Goal: Transaction & Acquisition: Purchase product/service

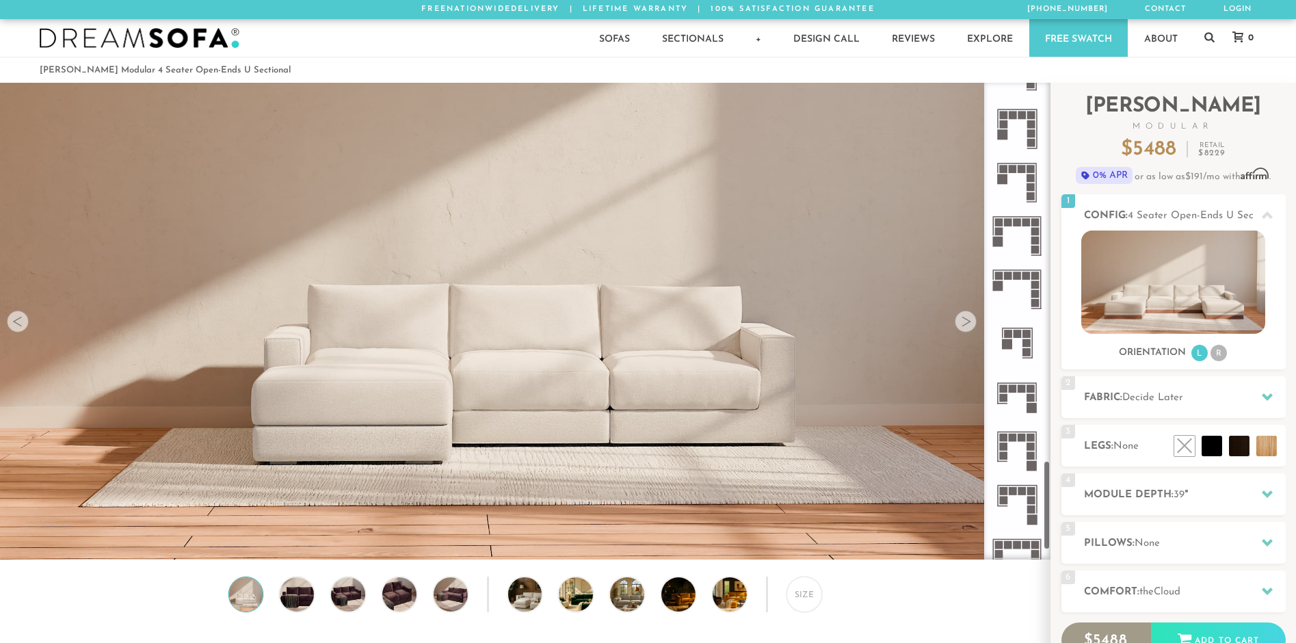
scroll to position [2089, 0]
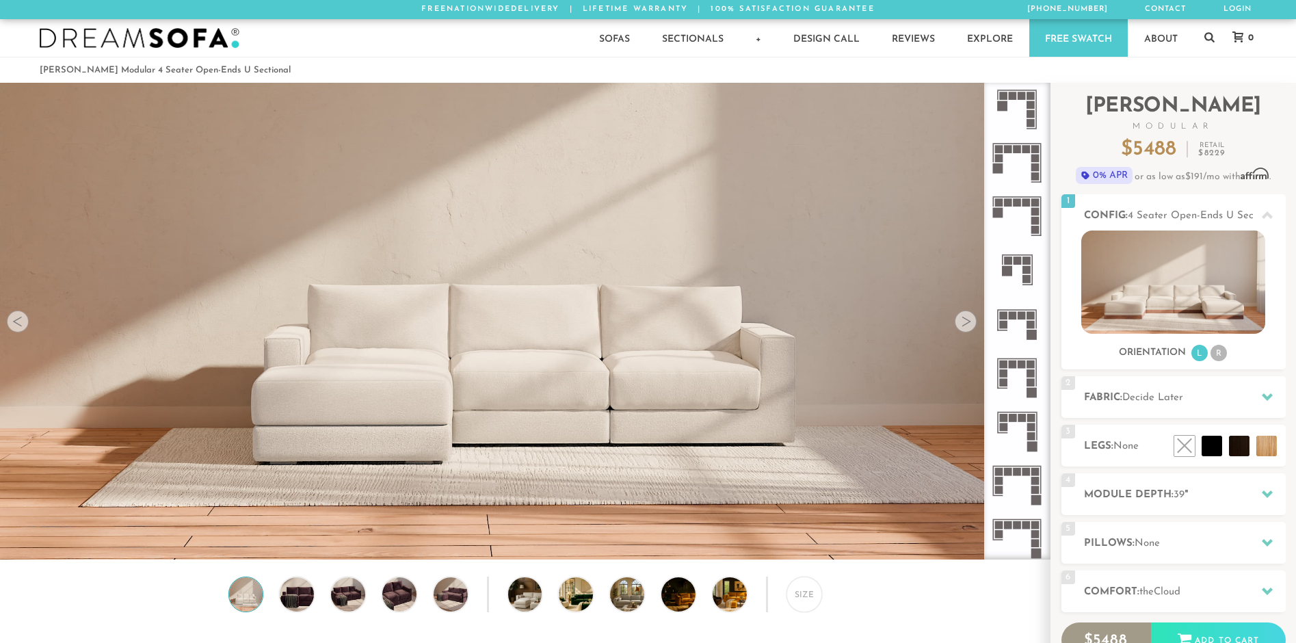
click at [1020, 529] on icon at bounding box center [1017, 537] width 53 height 53
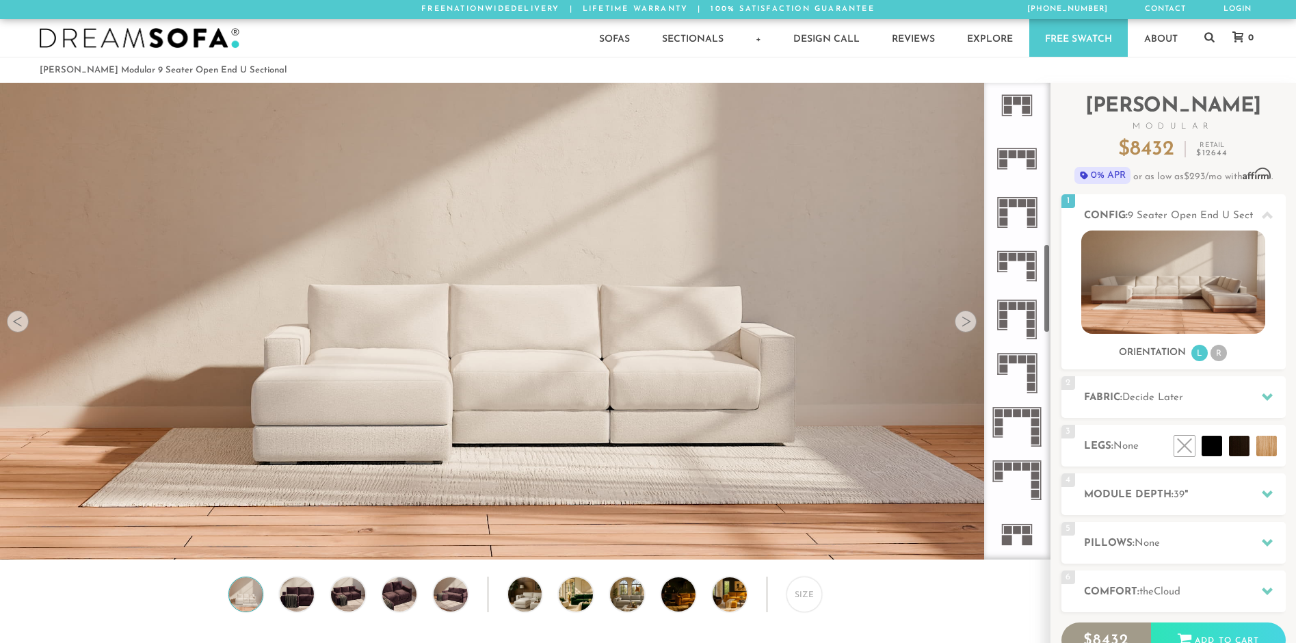
scroll to position [858, 0]
click at [1029, 468] on rect at bounding box center [1027, 470] width 8 height 8
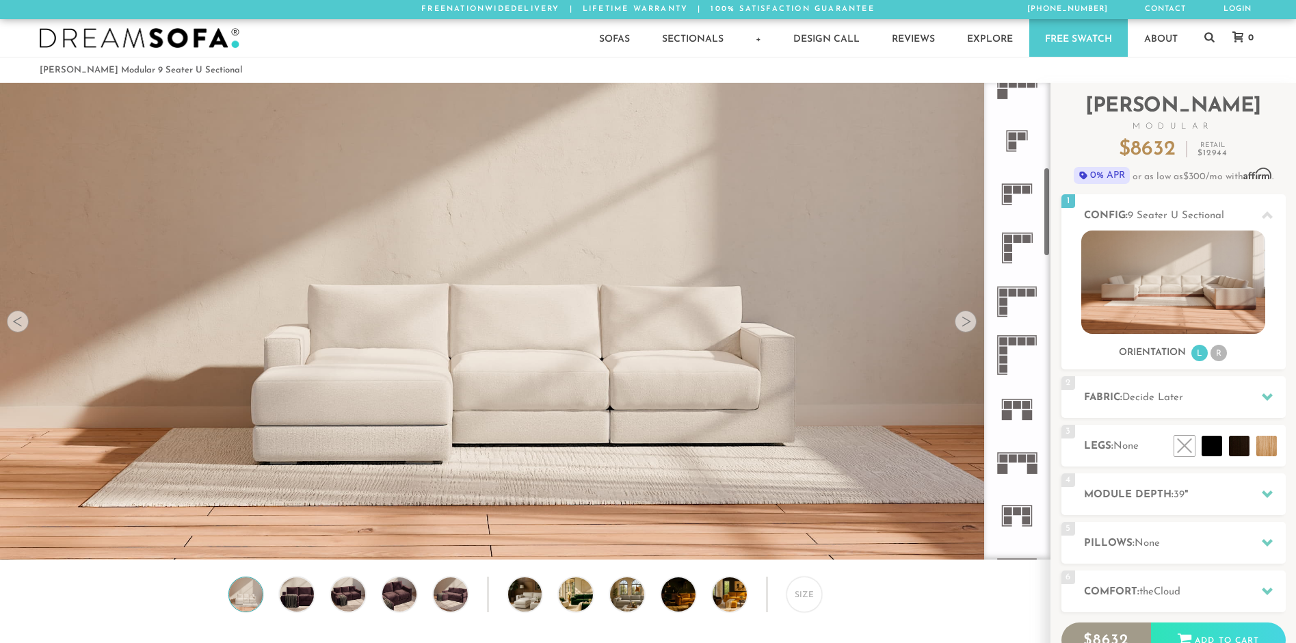
scroll to position [447, 0]
click at [1014, 297] on rect at bounding box center [1013, 296] width 8 height 8
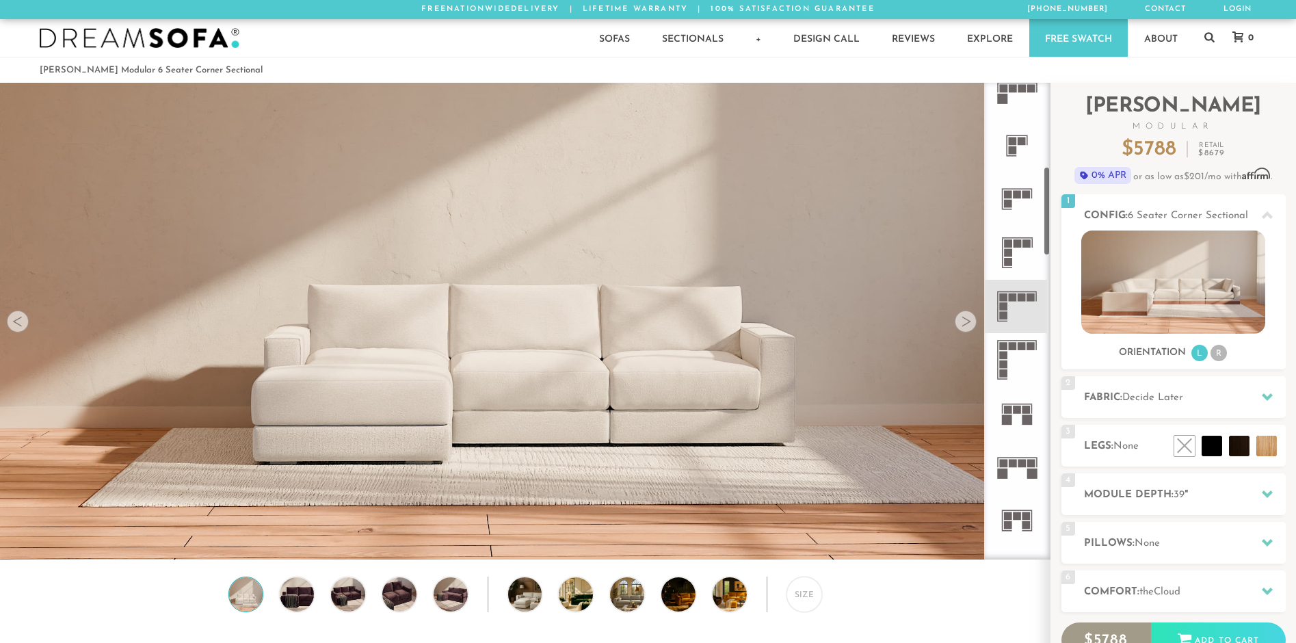
scroll to position [447, 0]
click at [1010, 461] on rect at bounding box center [1013, 462] width 8 height 8
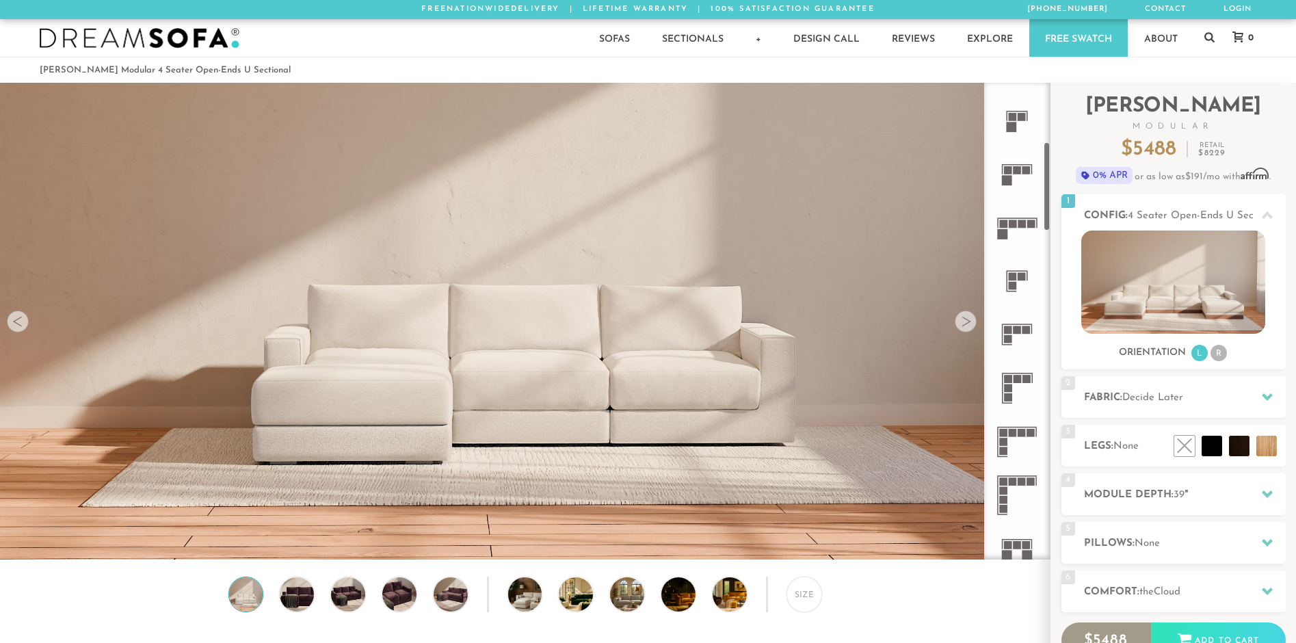
scroll to position [311, 0]
click at [1015, 231] on icon at bounding box center [1017, 226] width 53 height 53
click at [1224, 355] on li "R" at bounding box center [1219, 353] width 16 height 16
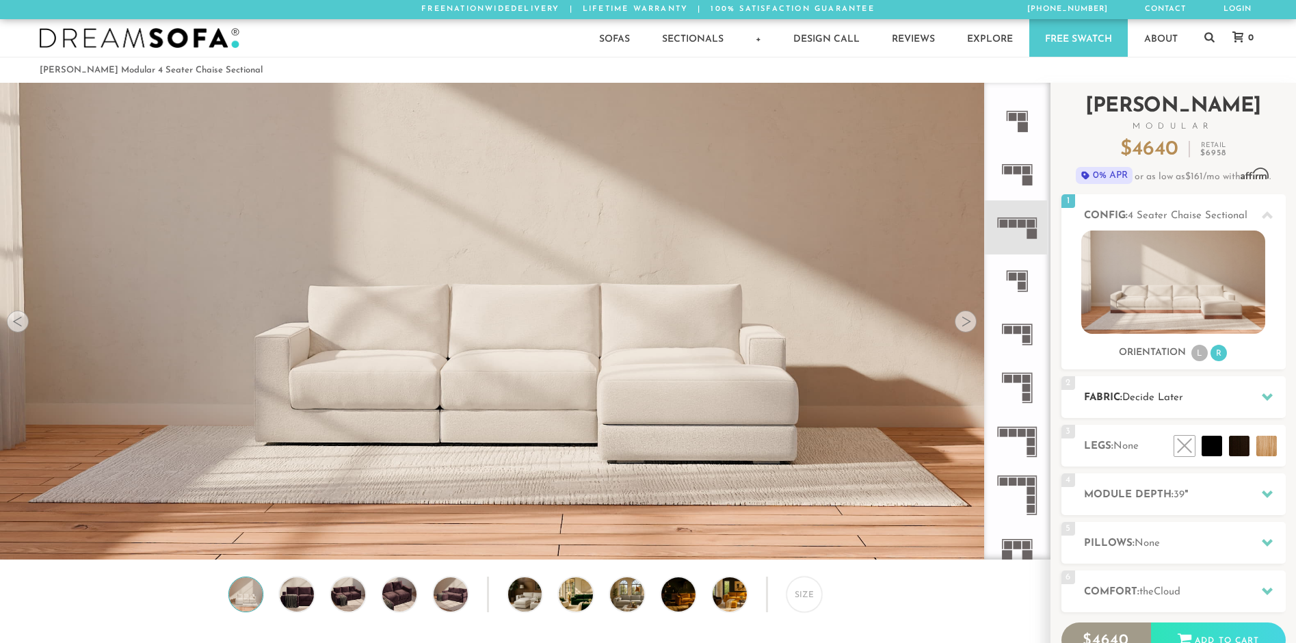
drag, startPoint x: 1220, startPoint y: 380, endPoint x: 1220, endPoint y: 391, distance: 11.6
drag, startPoint x: 1220, startPoint y: 391, endPoint x: 1239, endPoint y: 402, distance: 21.5
click at [1239, 402] on h2 "Fabric: Decide Later" at bounding box center [1185, 398] width 202 height 16
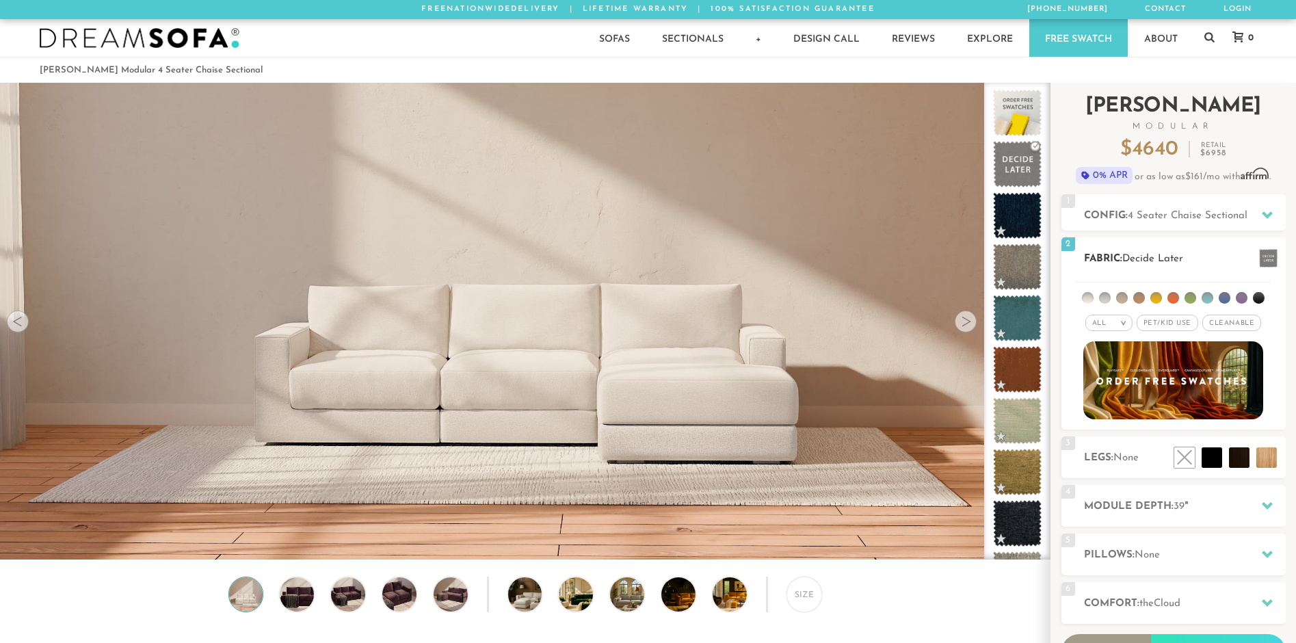
click at [1264, 298] on ul at bounding box center [1173, 295] width 195 height 25
click at [1261, 299] on li at bounding box center [1259, 298] width 12 height 12
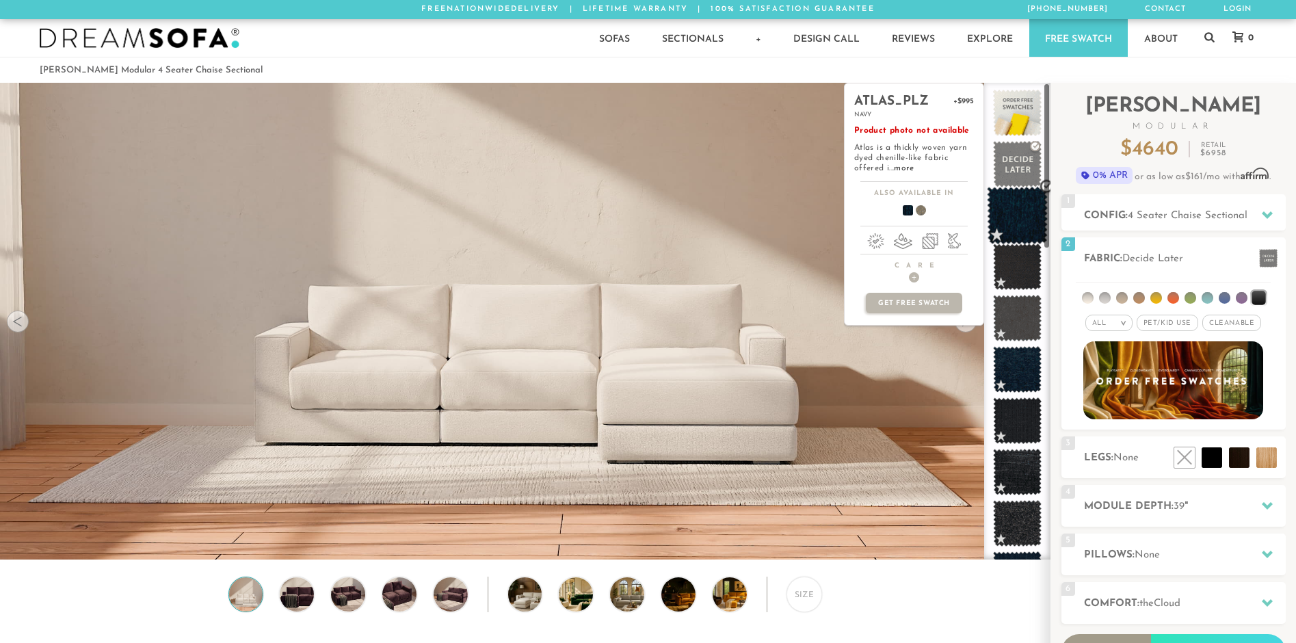
click at [1025, 222] on span at bounding box center [1017, 216] width 61 height 58
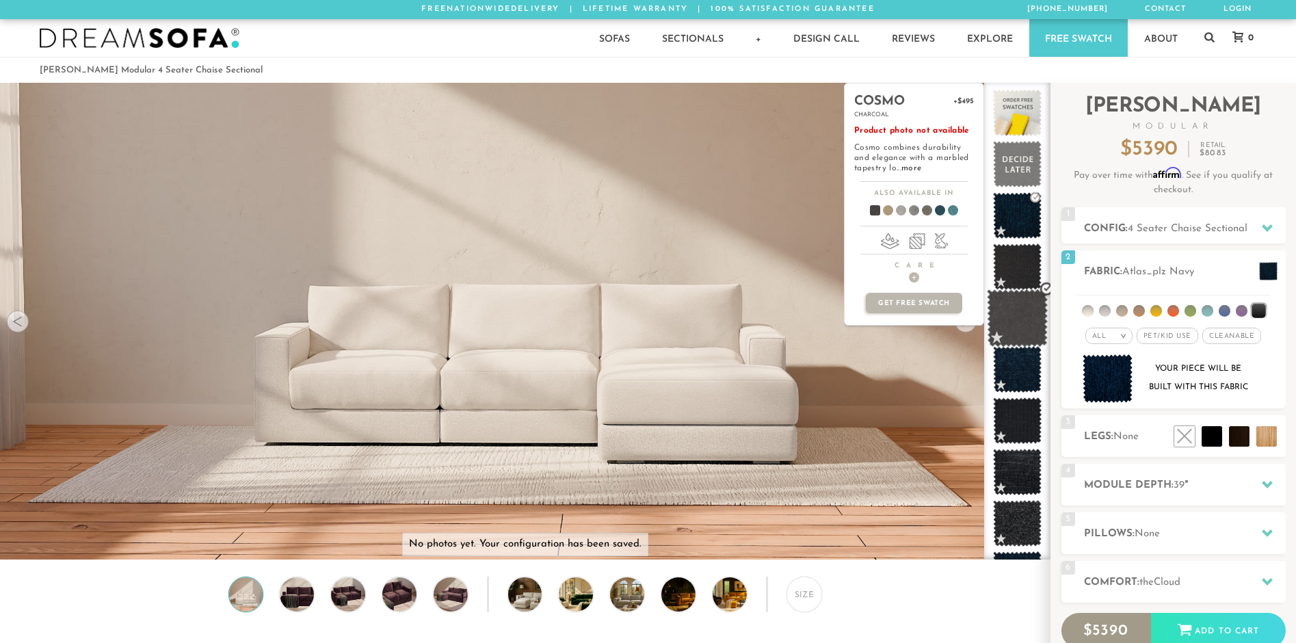
click at [1023, 327] on span at bounding box center [1017, 318] width 61 height 58
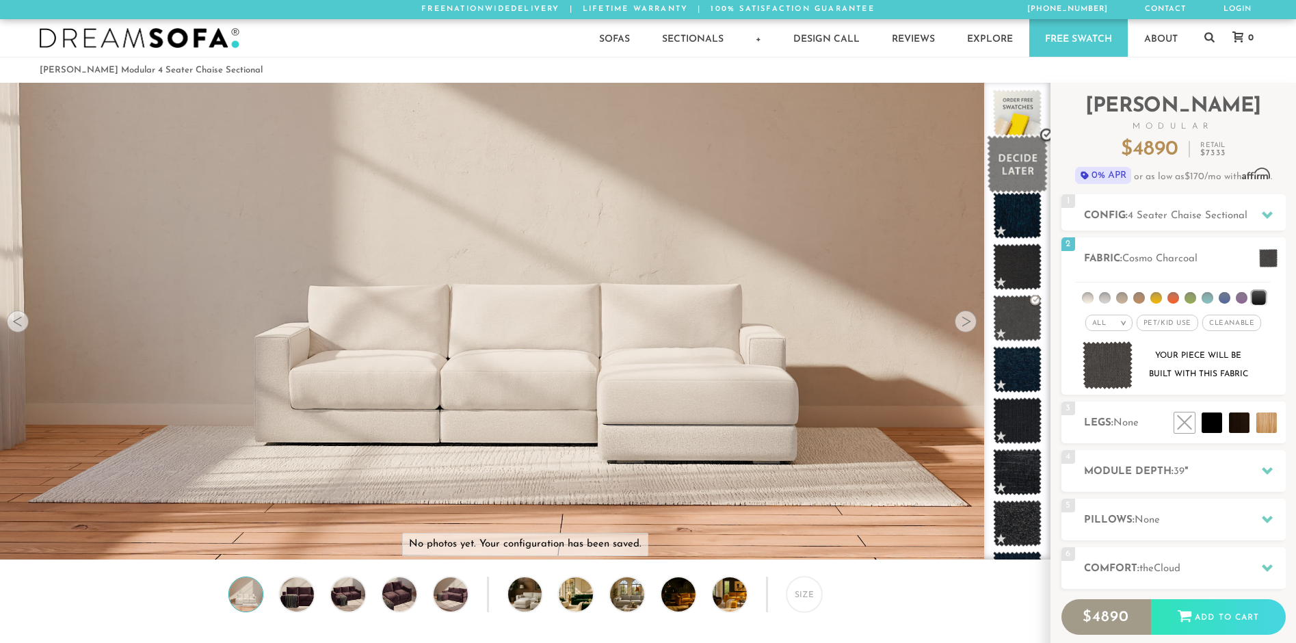
click at [1016, 170] on span at bounding box center [1017, 164] width 61 height 58
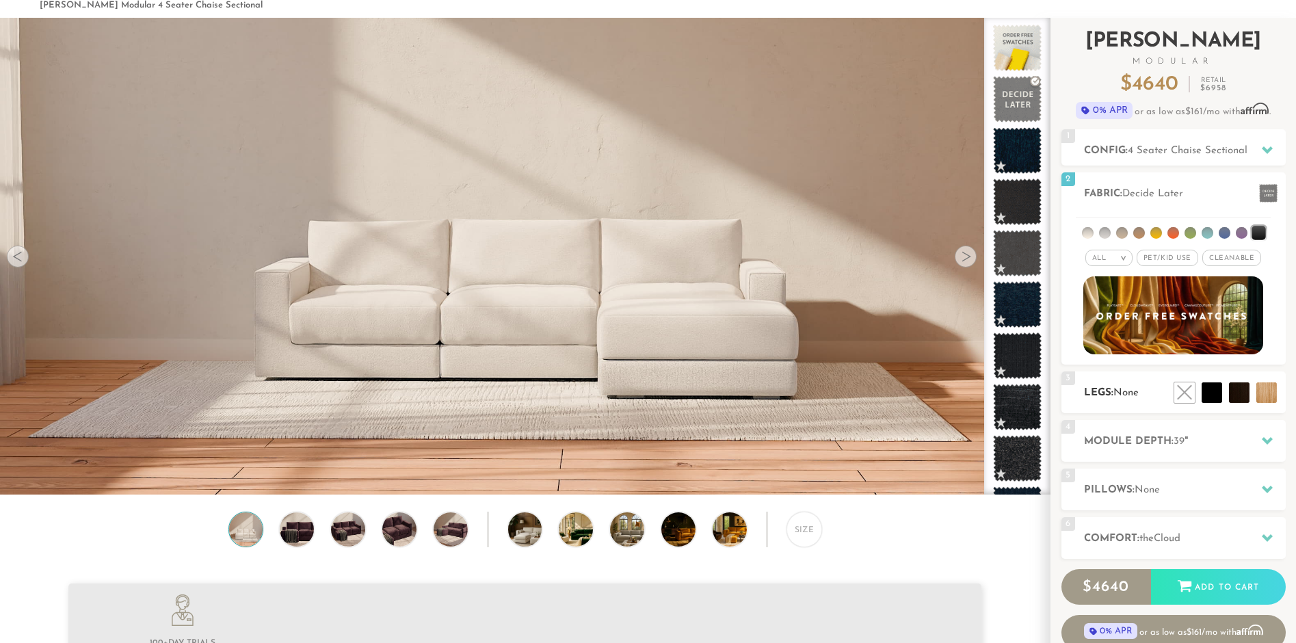
scroll to position [73, 0]
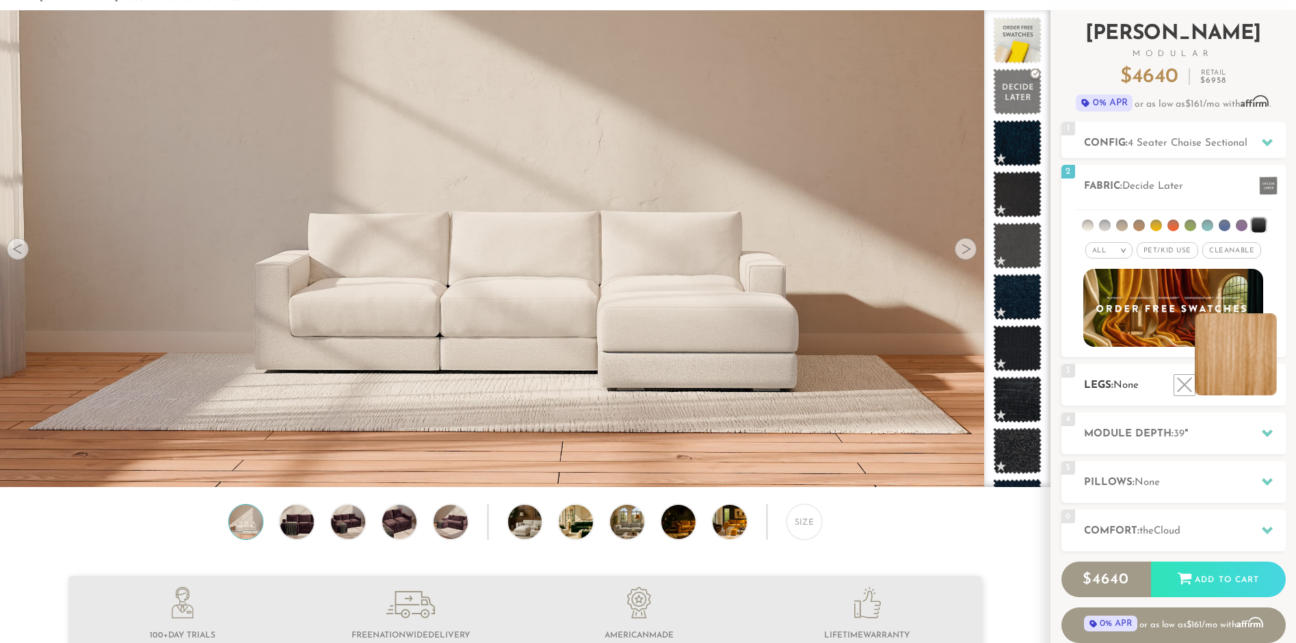
click at [1265, 386] on li at bounding box center [1236, 354] width 82 height 82
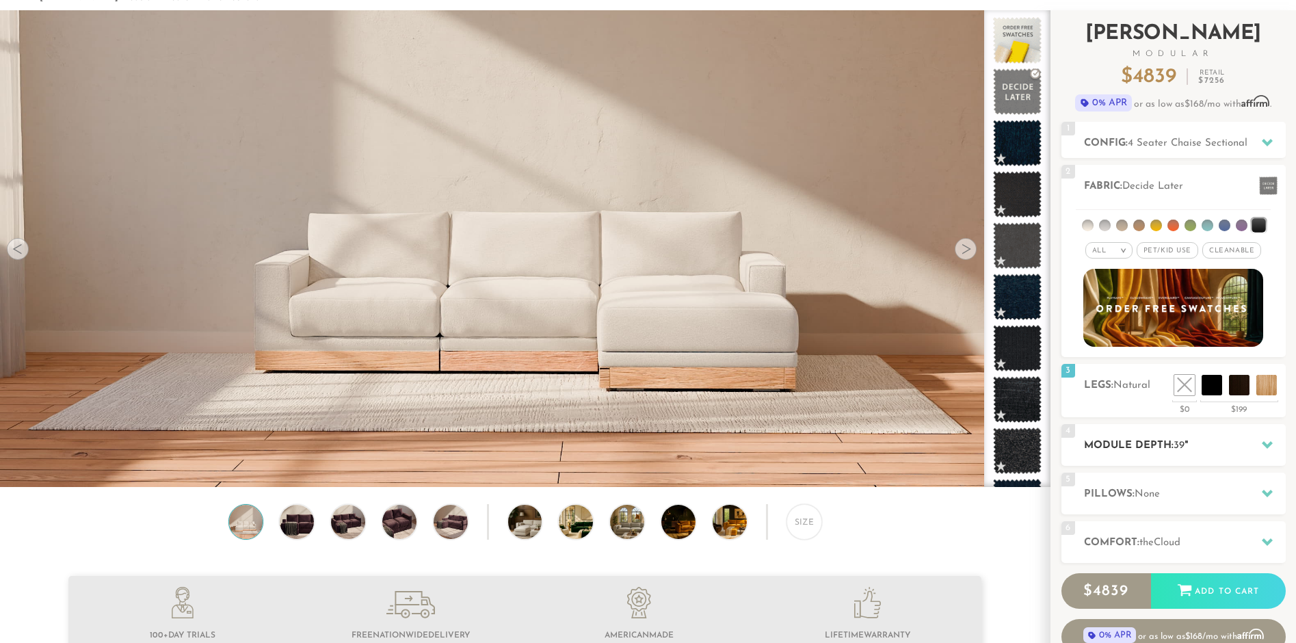
click at [1242, 436] on div "4 Module Depth: 39 "" at bounding box center [1174, 445] width 224 height 42
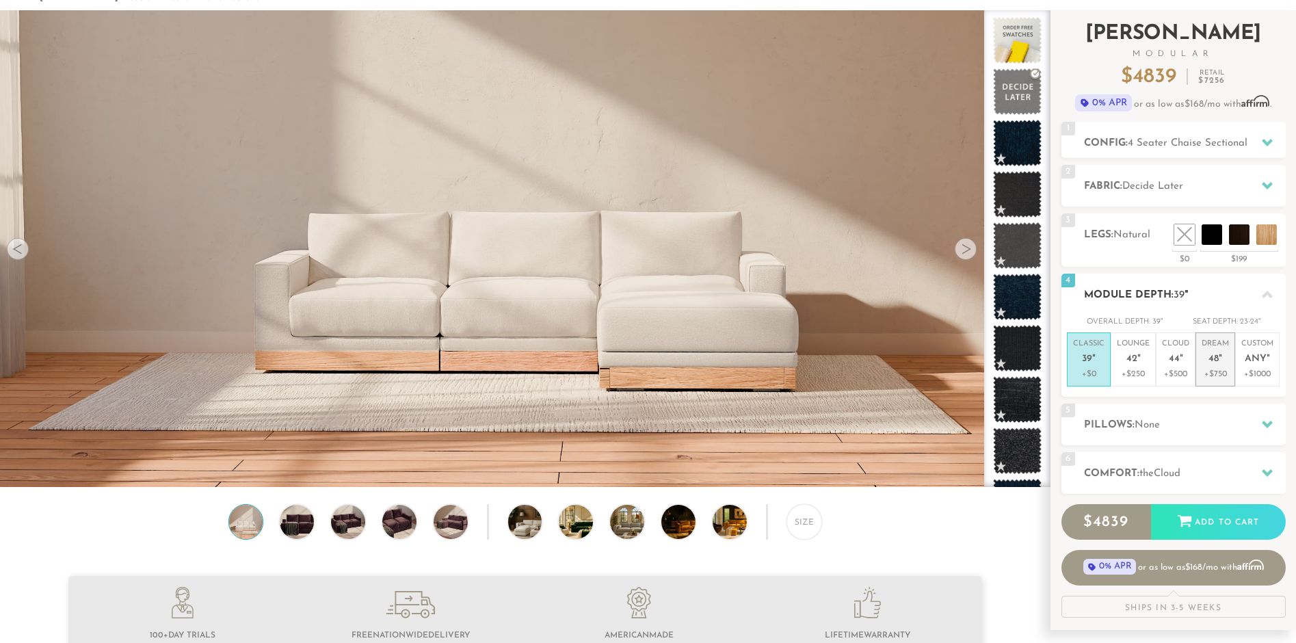
click at [1207, 358] on p "Dream 48 "" at bounding box center [1215, 353] width 27 height 29
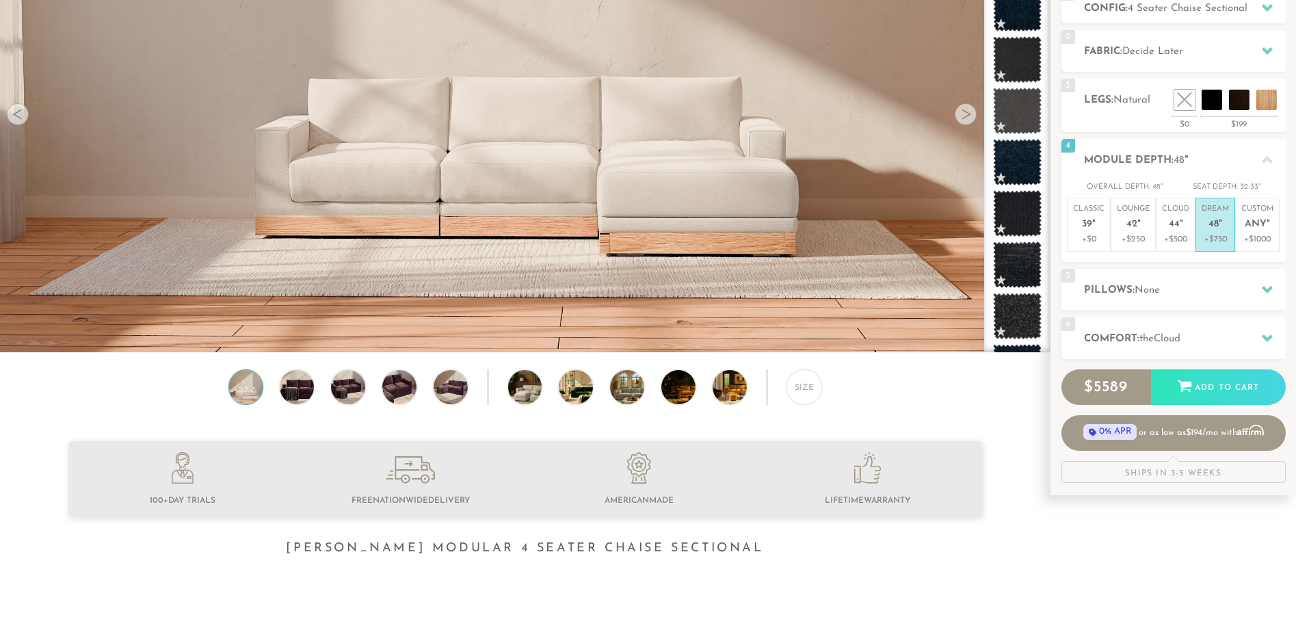
scroll to position [209, 0]
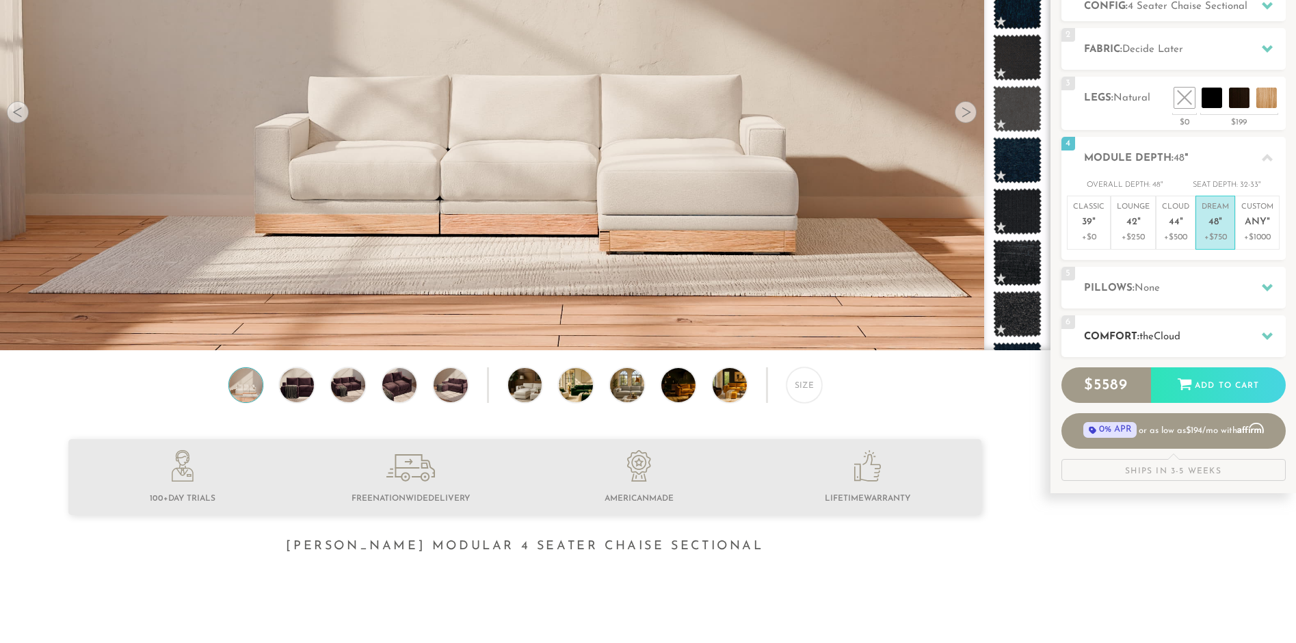
click at [1226, 348] on div "6 Comfort: the Cloud soft" at bounding box center [1174, 336] width 224 height 42
